Goal: Information Seeking & Learning: Learn about a topic

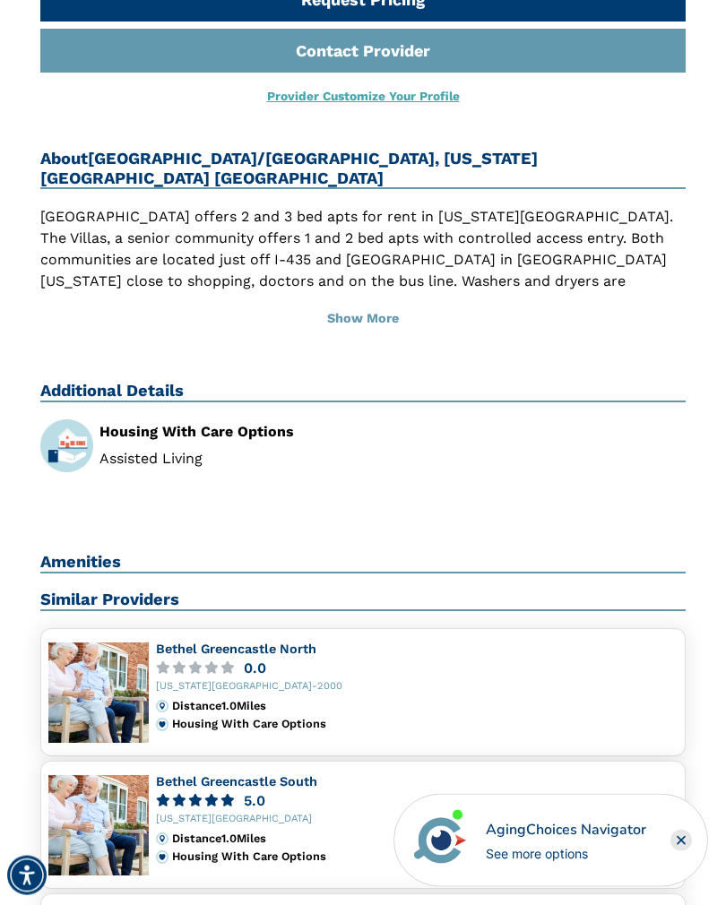
scroll to position [775, 0]
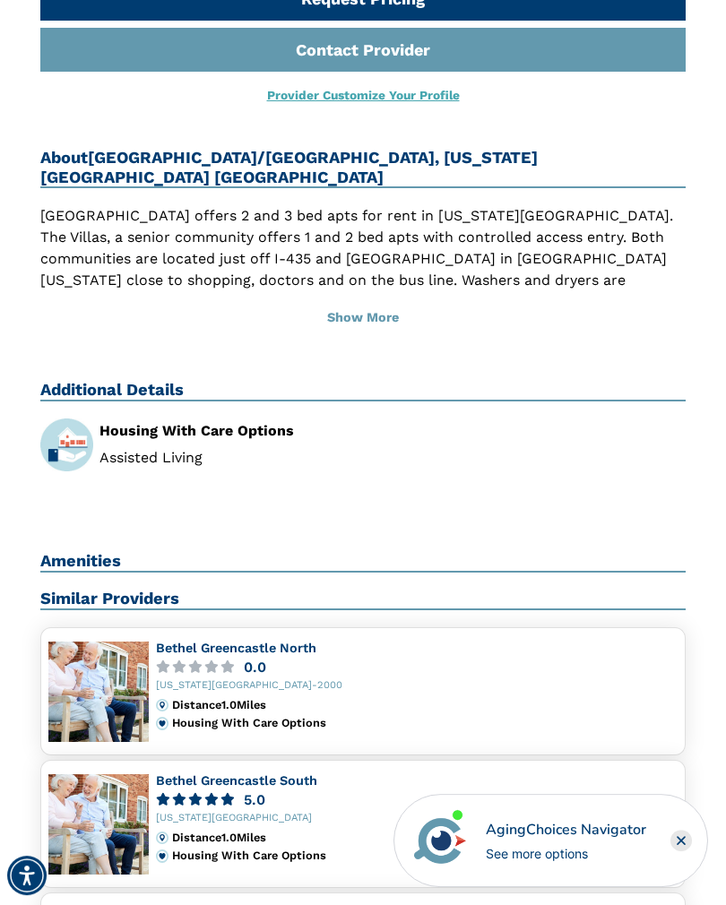
click at [91, 642] on img at bounding box center [98, 692] width 100 height 100
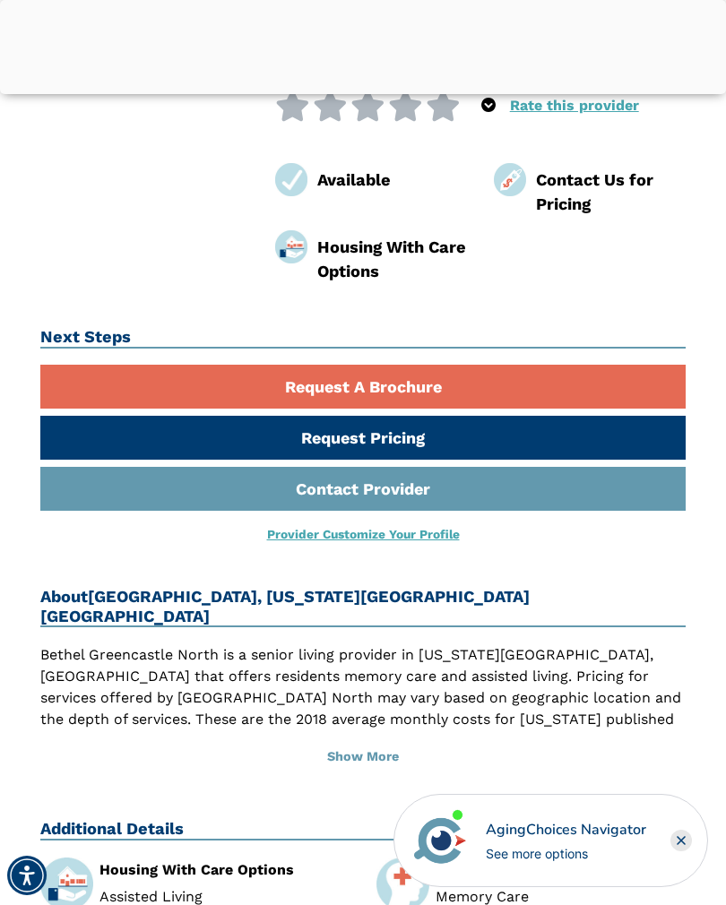
scroll to position [356, 0]
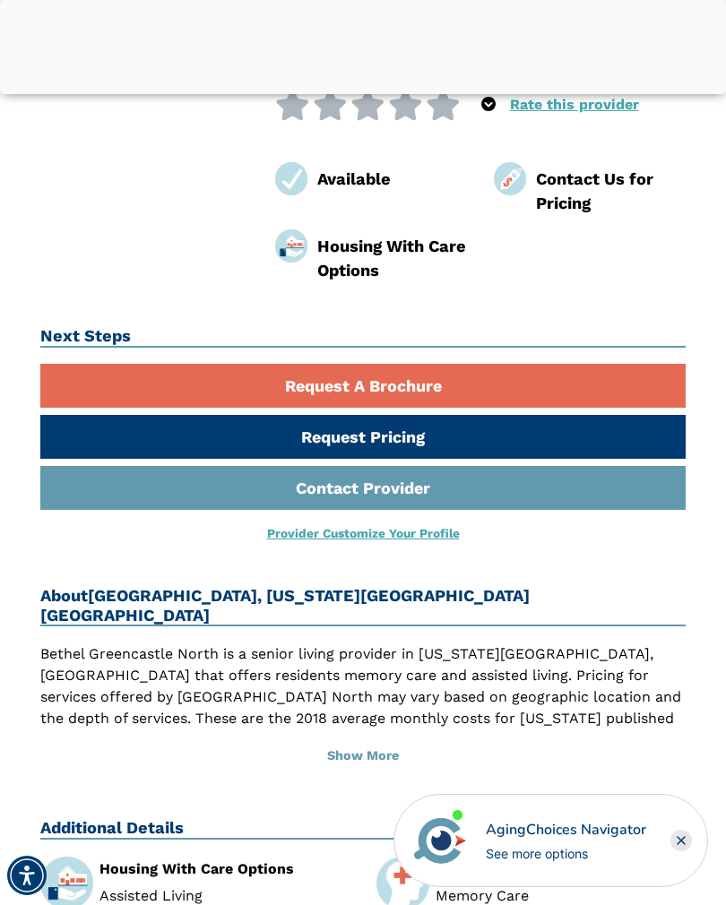
click at [350, 737] on button "Show More" at bounding box center [362, 756] width 645 height 39
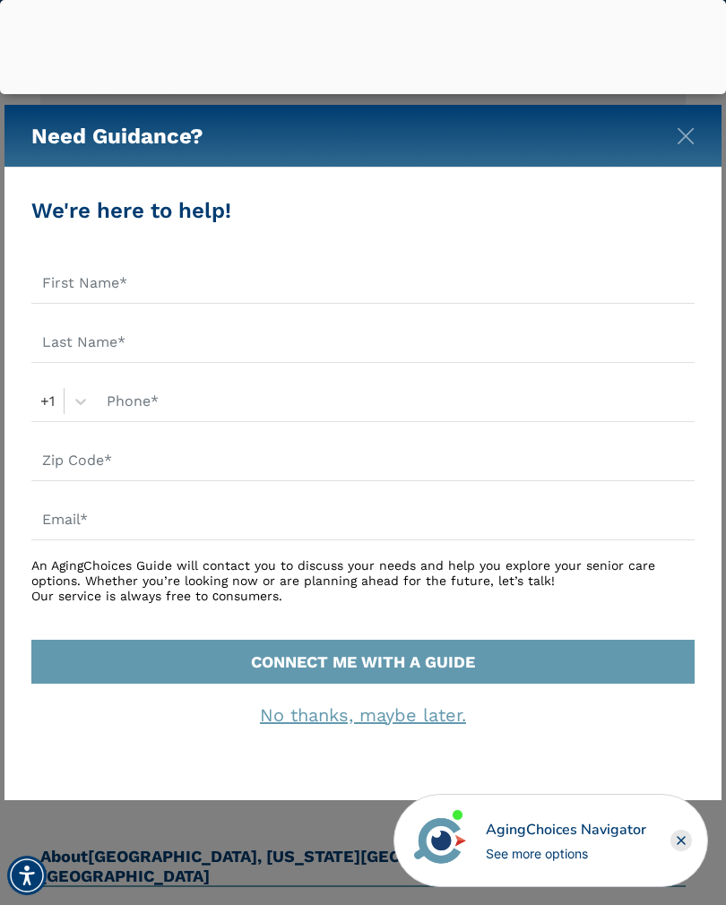
scroll to position [192, 0]
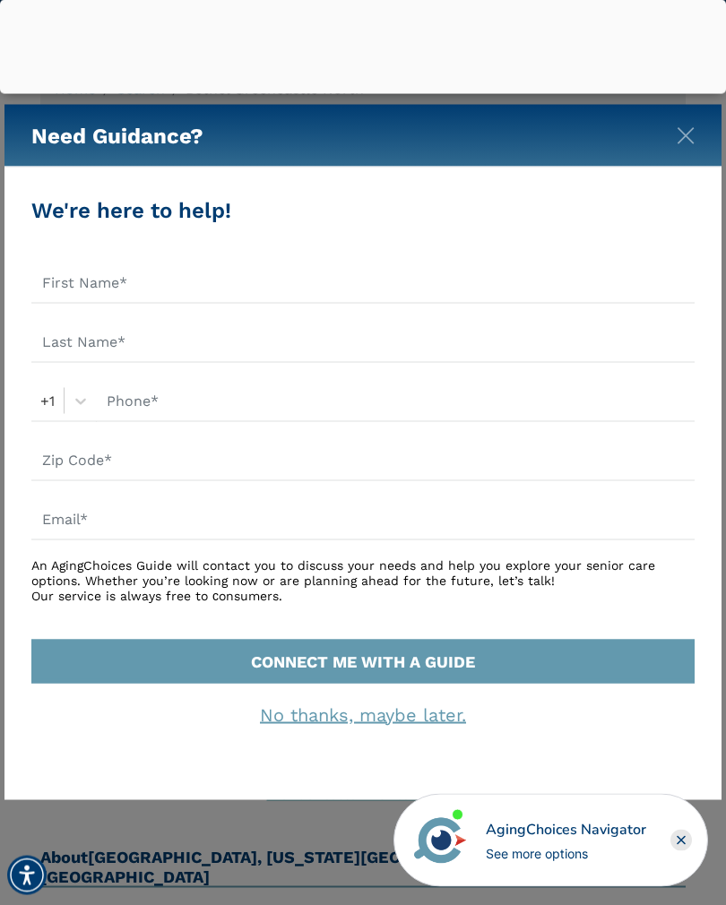
click at [674, 146] on div "Need Guidance?" at bounding box center [362, 136] width 717 height 63
click at [678, 141] on img "Close" at bounding box center [686, 136] width 18 height 18
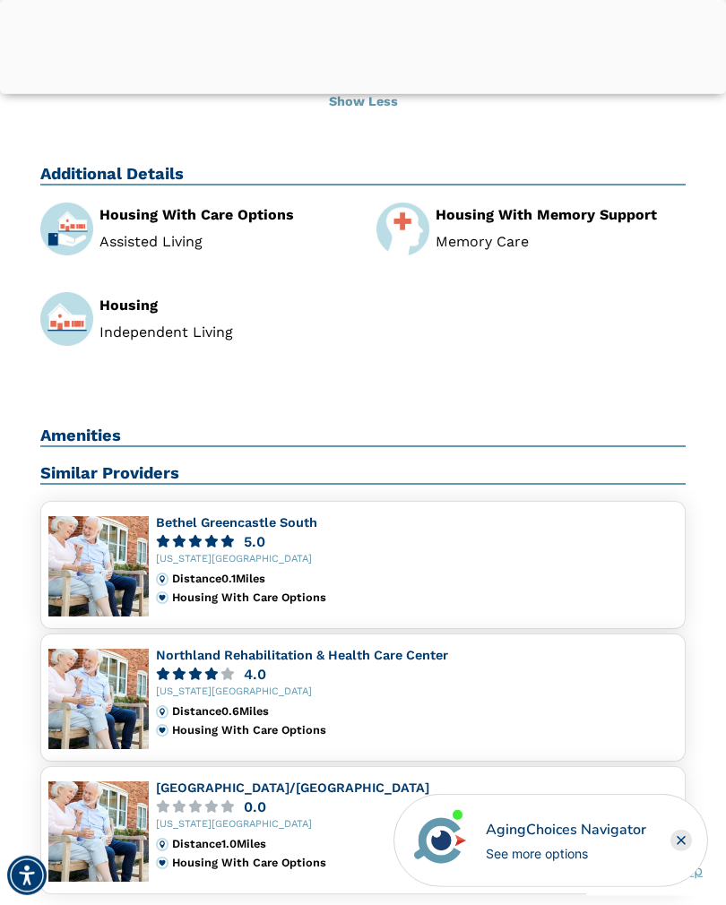
scroll to position [1195, 0]
click at [91, 781] on img at bounding box center [98, 831] width 100 height 100
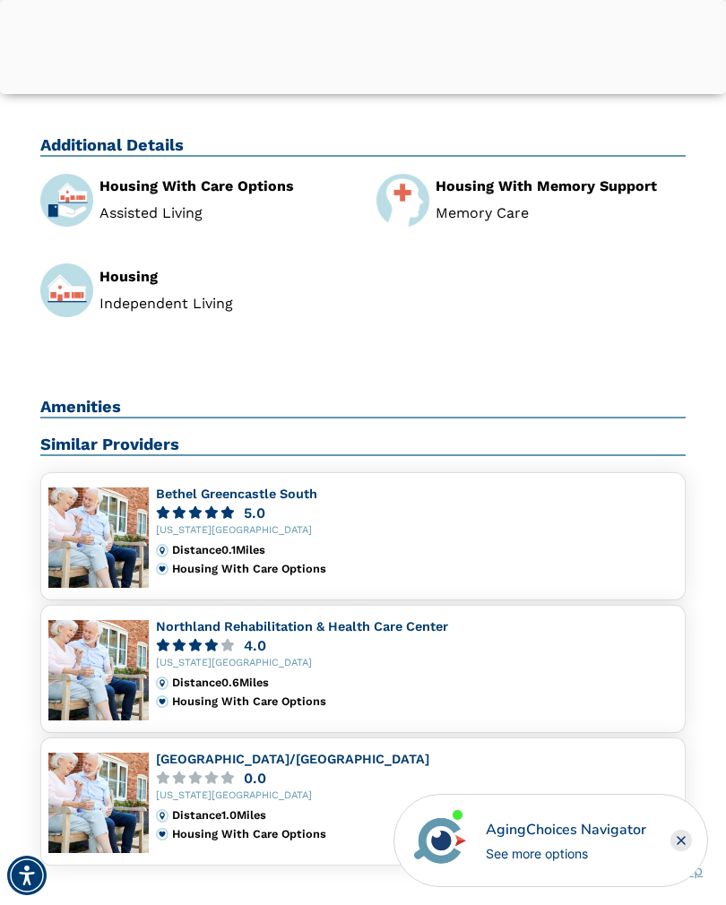
scroll to position [1194, 0]
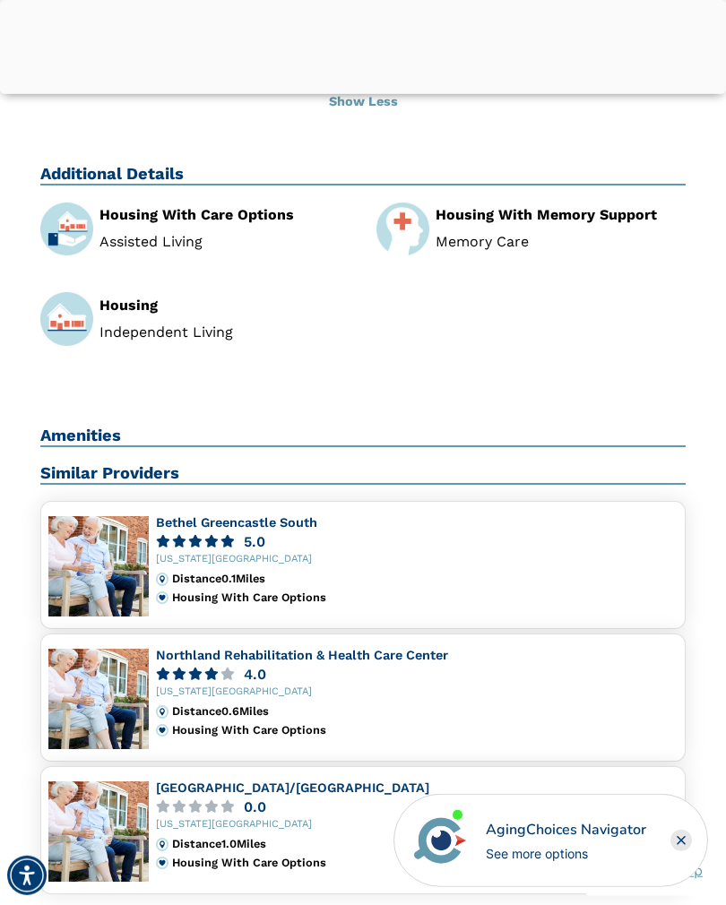
click at [184, 781] on link "[GEOGRAPHIC_DATA]/[GEOGRAPHIC_DATA]" at bounding box center [292, 788] width 273 height 14
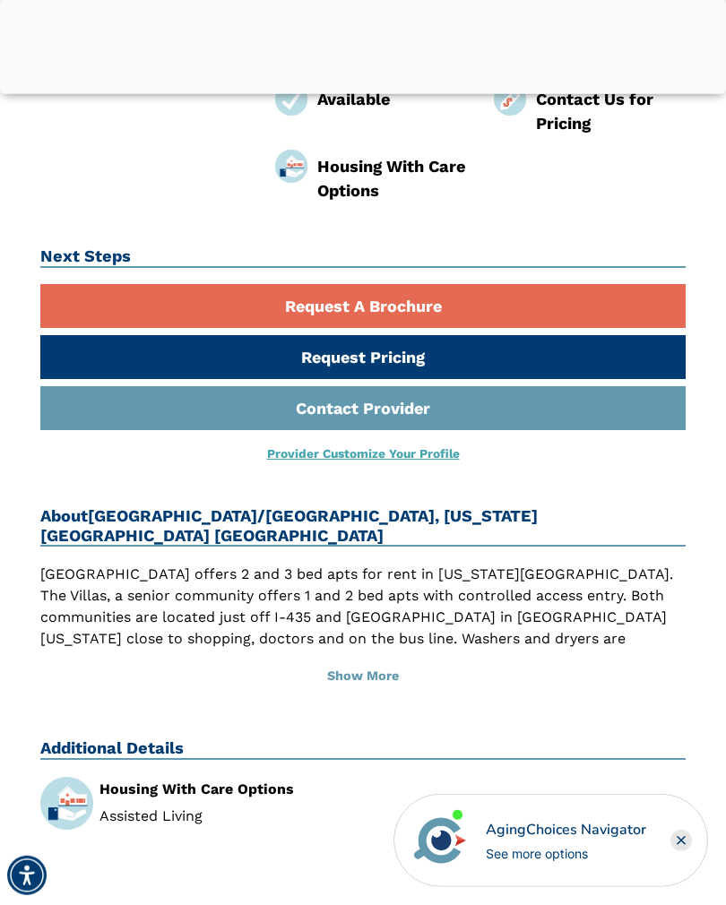
scroll to position [457, 0]
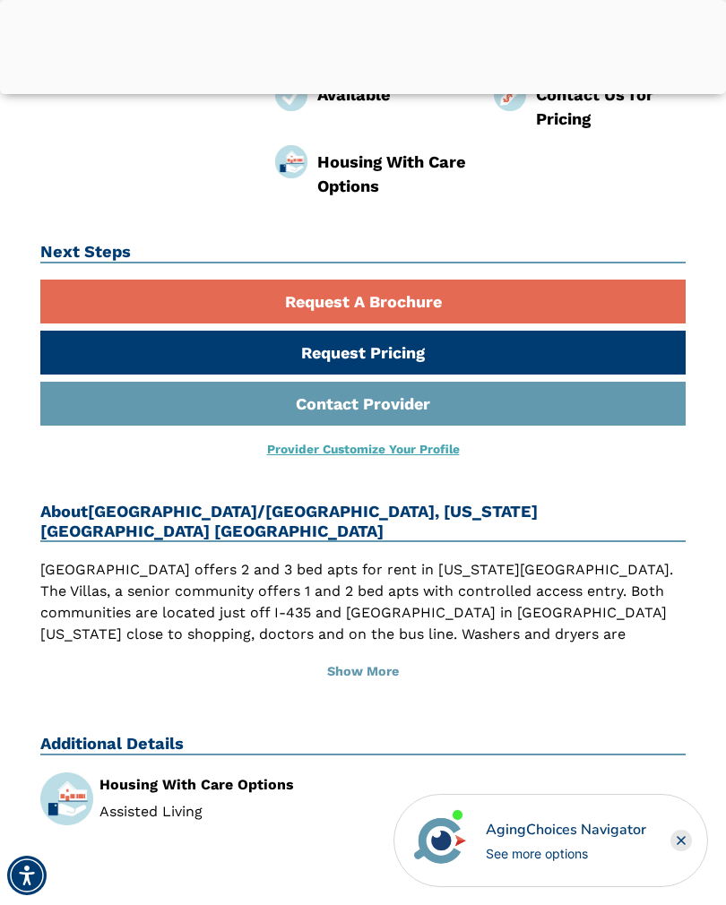
click at [353, 653] on button "Show More" at bounding box center [362, 672] width 645 height 39
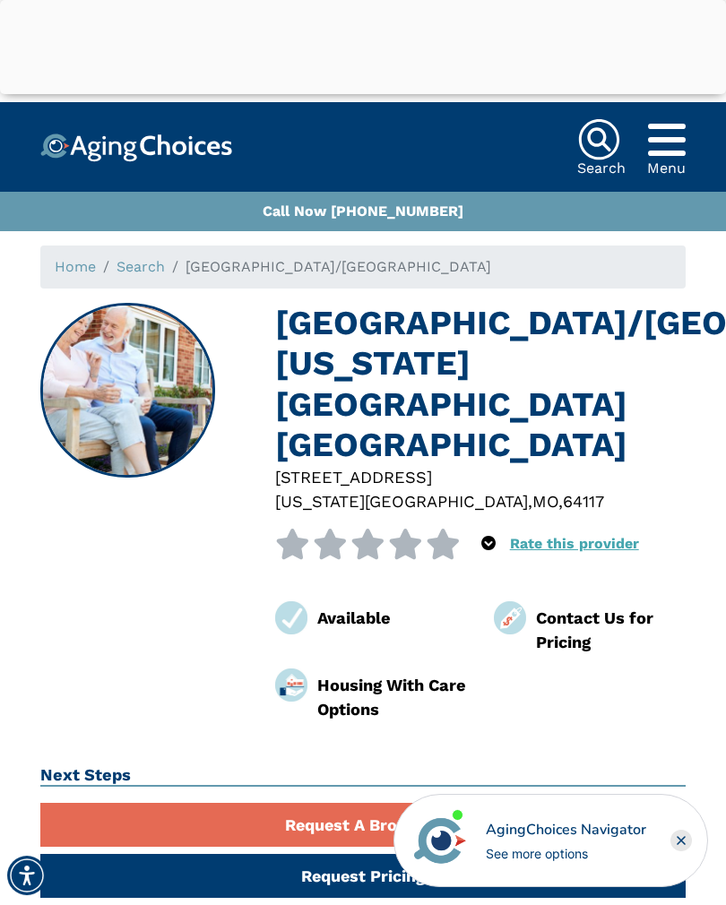
scroll to position [0, 0]
